Goal: Information Seeking & Learning: Learn about a topic

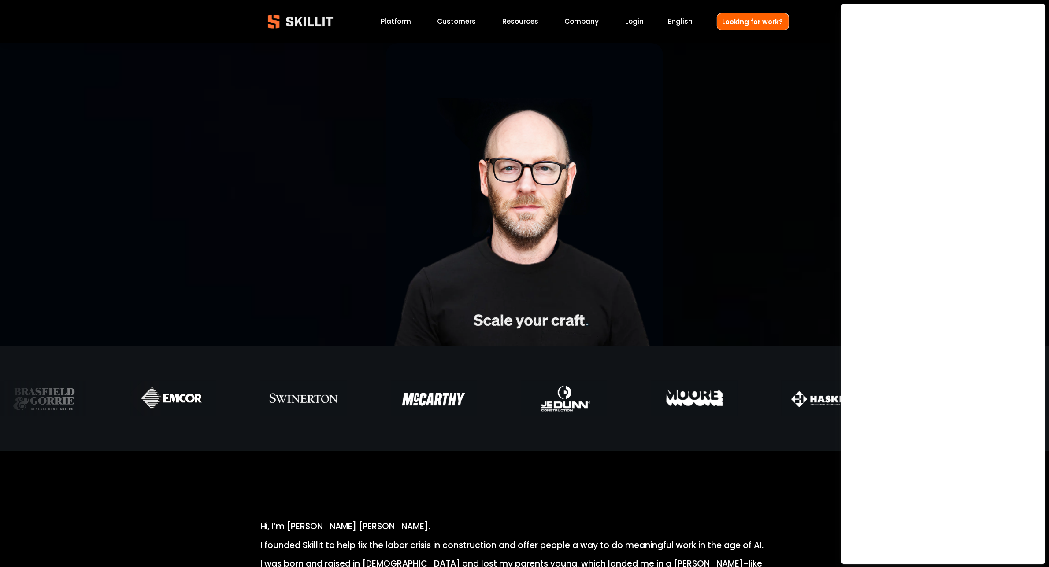
click at [463, 24] on link "Customers" at bounding box center [456, 22] width 39 height 12
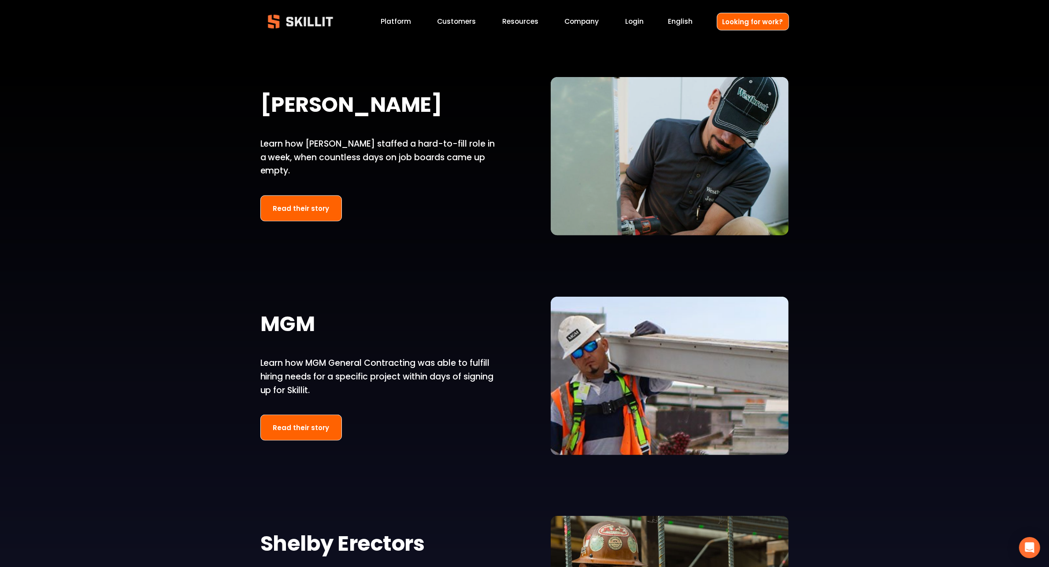
scroll to position [1089, 0]
click at [913, 179] on div "[PERSON_NAME] Learn how [PERSON_NAME] used Skillit to achieve 18.3X better resu…" at bounding box center [524, 398] width 1049 height 1488
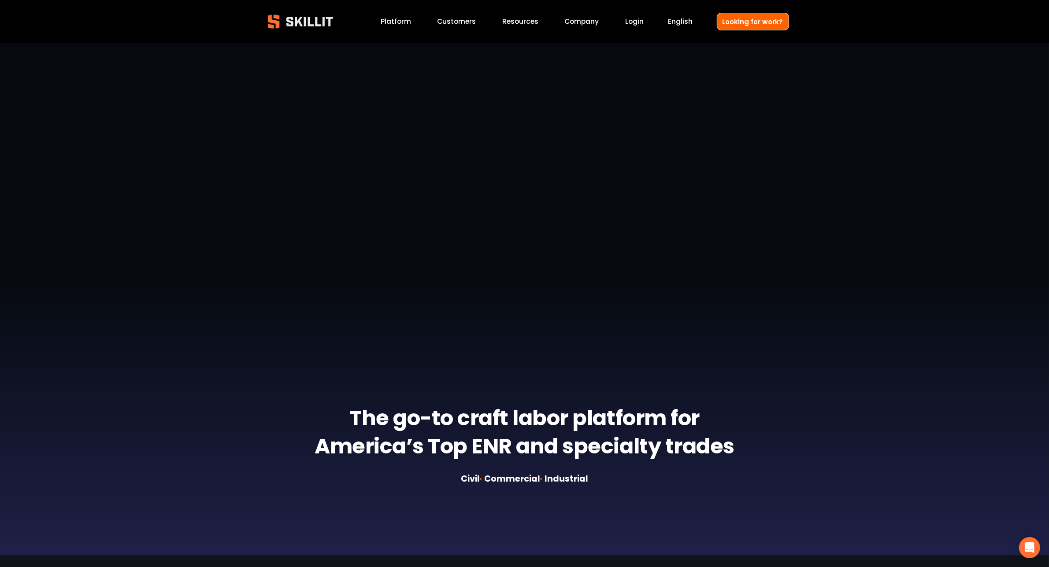
scroll to position [0, 0]
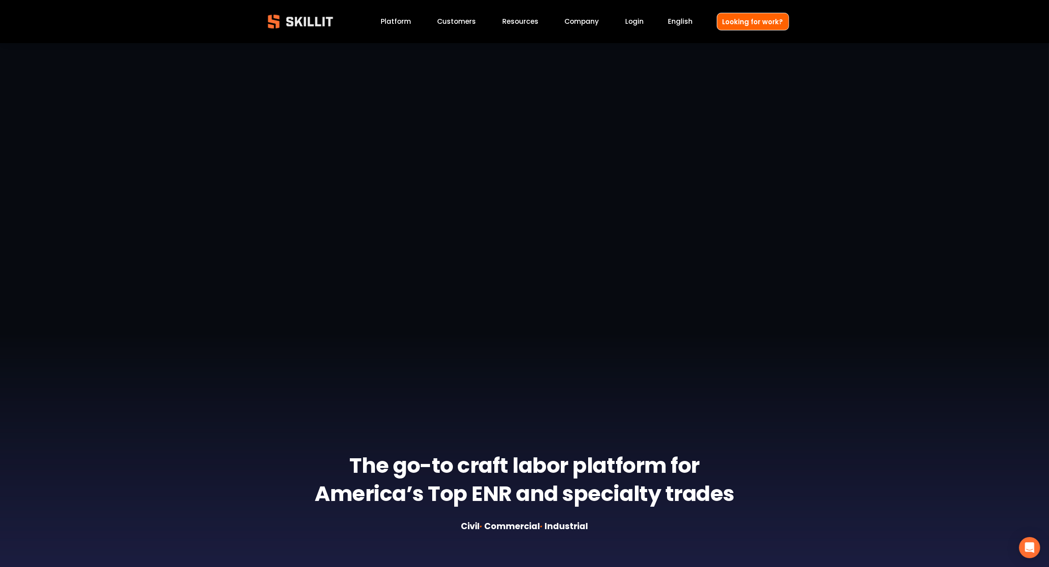
click at [783, 93] on div "The go-to craft labor platform for America’s Top ENR and specialty trades Civil…" at bounding box center [524, 323] width 1049 height 560
click at [906, 108] on div "The go-to craft labor platform for America’s Top ENR and specialty trades Civil…" at bounding box center [524, 323] width 1049 height 560
click at [397, 20] on link "Platform" at bounding box center [396, 22] width 30 height 12
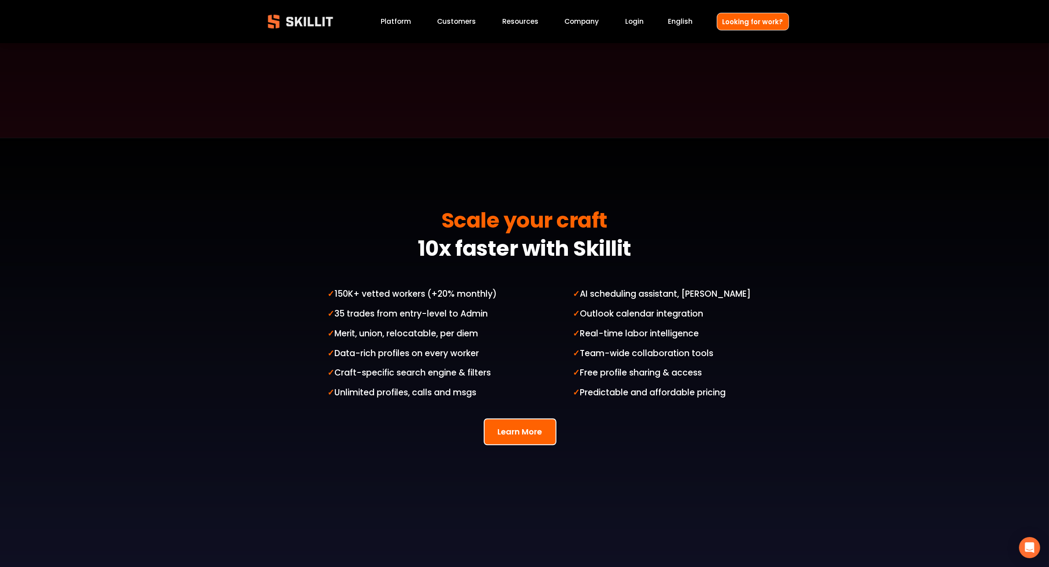
scroll to position [2194, 0]
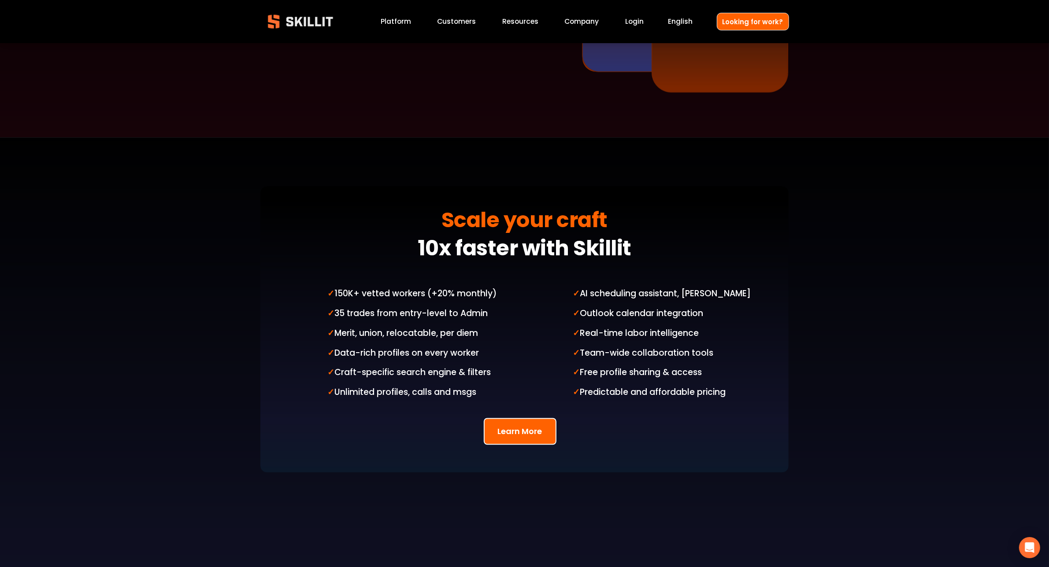
click at [935, 172] on div "Scale your craft 10x faster with Skillit ✓ 150K+ vetted workers (+20% monthly) …" at bounding box center [524, 387] width 1049 height 431
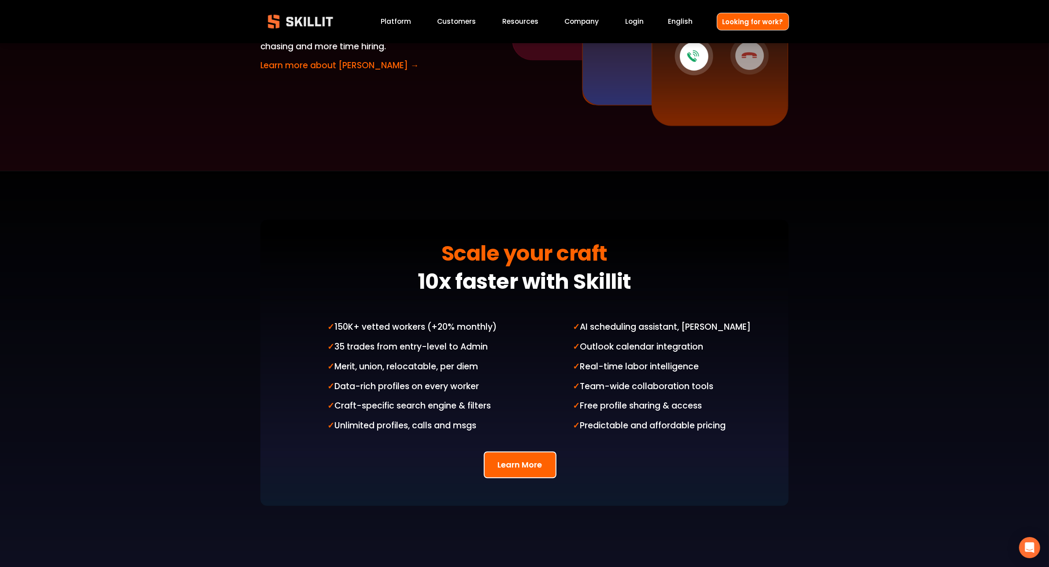
scroll to position [2159, 0]
